Goal: Task Accomplishment & Management: Use online tool/utility

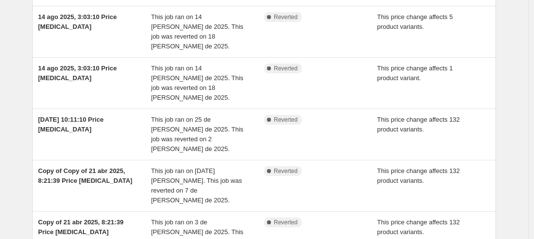
scroll to position [18, 0]
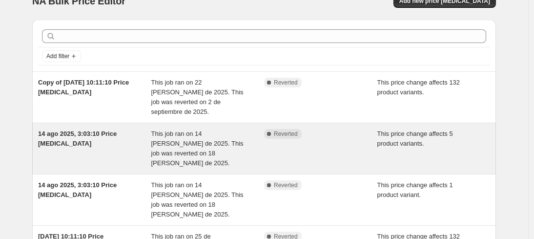
click at [192, 131] on span "This job ran on 14 [PERSON_NAME] de 2025. This job was reverted on 18 [PERSON_N…" at bounding box center [197, 148] width 92 height 37
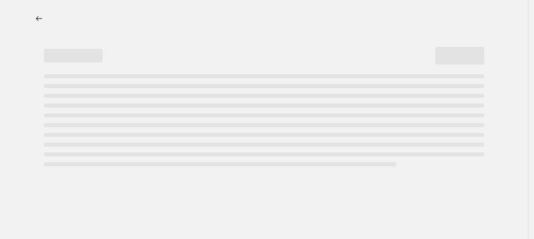
select select "ecap"
select select "no_change"
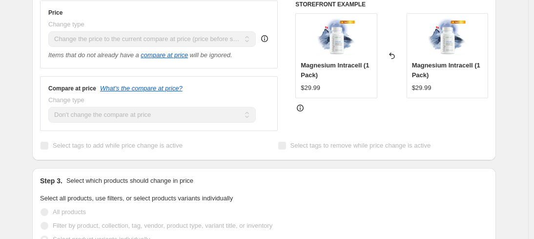
scroll to position [147, 0]
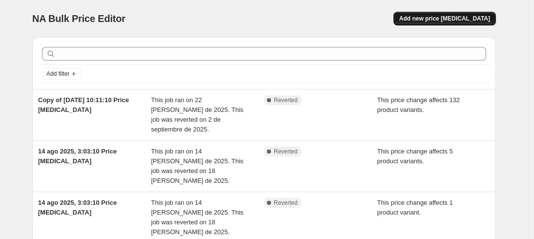
click at [458, 20] on span "Add new price [MEDICAL_DATA]" at bounding box center [444, 19] width 91 height 8
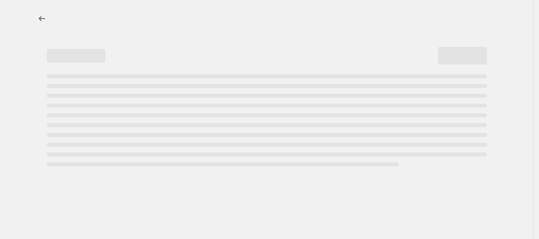
select select "percentage"
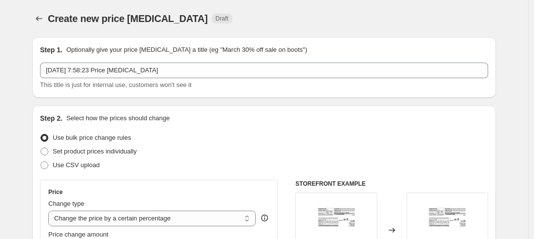
click at [123, 86] on span "This title is just for internal use, customers won't see it" at bounding box center [115, 84] width 151 height 7
click at [126, 78] on div "[DATE] 7:58:23 Price [MEDICAL_DATA] This title is just for internal use, custom…" at bounding box center [264, 75] width 448 height 27
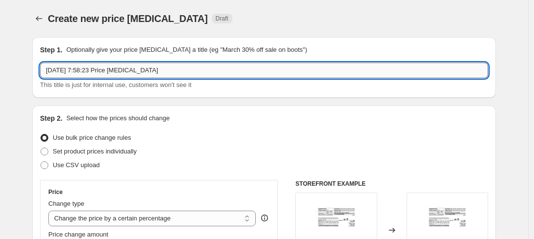
click at [126, 73] on input "[DATE] 7:58:23 Price [MEDICAL_DATA]" at bounding box center [264, 70] width 448 height 16
click at [125, 74] on input "productos a precio regular" at bounding box center [264, 70] width 448 height 16
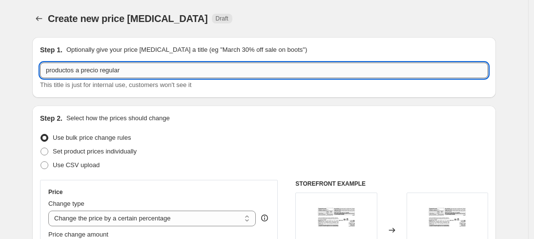
click at [125, 74] on input "productos a precio regular" at bounding box center [264, 70] width 448 height 16
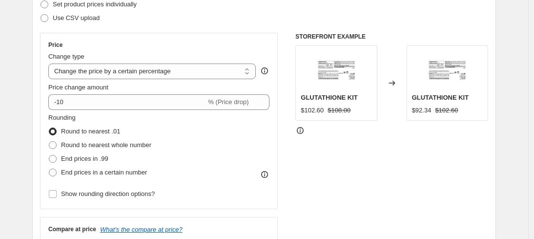
scroll to position [164, 0]
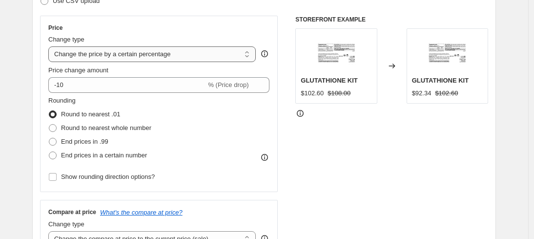
type input "PRODUCTOS A PRECIO REGULAR"
click at [201, 52] on select "Change the price to a certain amount Change the price by a certain amount Chang…" at bounding box center [151, 54] width 207 height 16
select select "ecap"
click at [51, 46] on select "Change the price to a certain amount Change the price by a certain amount Chang…" at bounding box center [151, 54] width 207 height 16
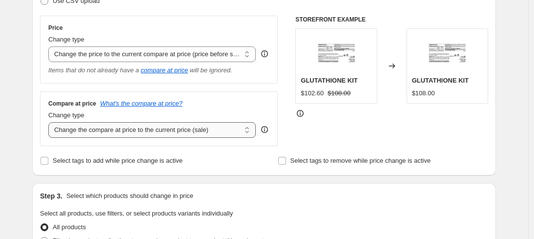
click at [149, 129] on select "Change the compare at price to the current price (sale) Change the compare at p…" at bounding box center [151, 130] width 207 height 16
select select "no_change"
click at [51, 122] on select "Change the compare at price to the current price (sale) Change the compare at p…" at bounding box center [151, 130] width 207 height 16
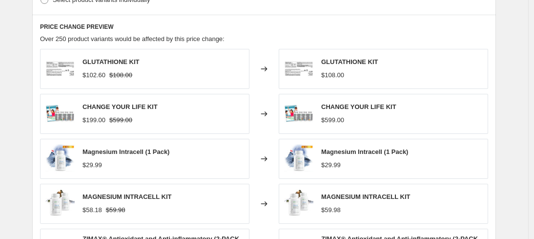
scroll to position [240, 0]
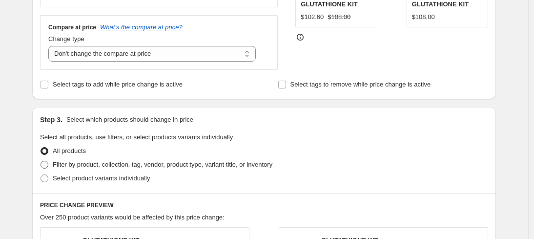
click at [87, 165] on span "Filter by product, collection, tag, vendor, product type, variant title, or inv…" at bounding box center [163, 163] width 220 height 7
click at [41, 161] on input "Filter by product, collection, tag, vendor, product type, variant title, or inv…" at bounding box center [40, 160] width 0 height 0
radio input "true"
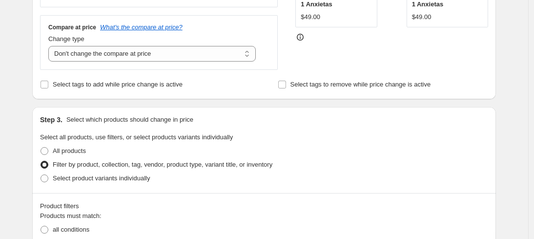
scroll to position [450, 0]
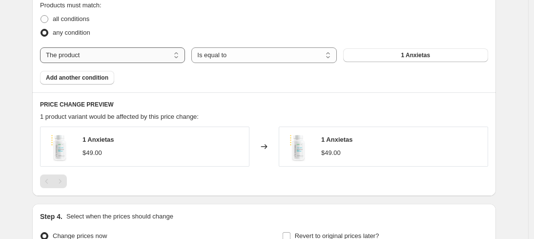
click at [126, 55] on select "The product The product's collection The product's tag The product's vendor The…" at bounding box center [112, 55] width 145 height 16
select select "collection"
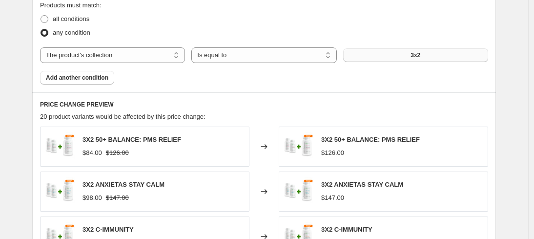
click at [440, 55] on button "3x2" at bounding box center [415, 55] width 145 height 14
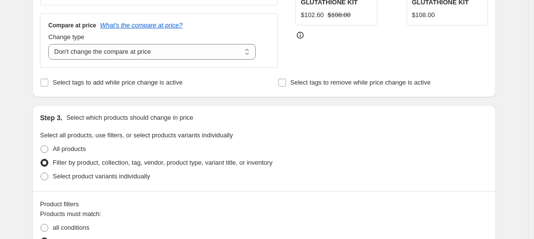
scroll to position [0, 0]
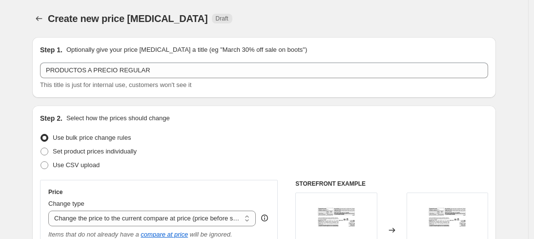
click at [495, 58] on div "Step 1. Optionally give your price [MEDICAL_DATA] a title (eg "March 30% off sa…" at bounding box center [263, 67] width 463 height 60
click at [227, 13] on div "Create new price [MEDICAL_DATA] Draft" at bounding box center [204, 19] width 312 height 14
